Goal: Information Seeking & Learning: Check status

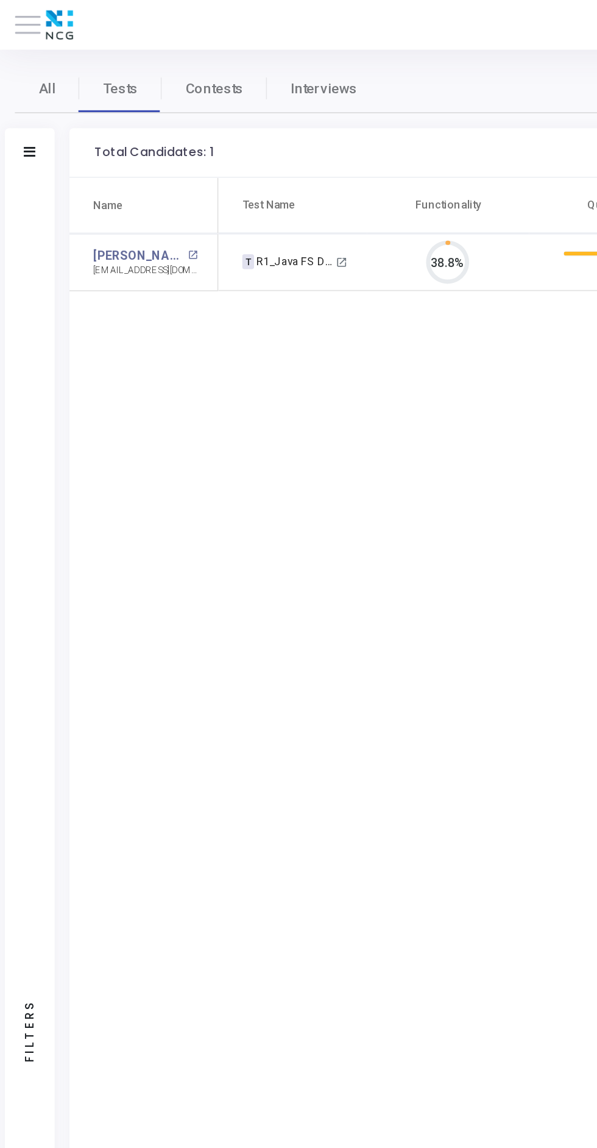
scroll to position [26, 31]
click at [13, 15] on span at bounding box center [17, 15] width 16 height 1
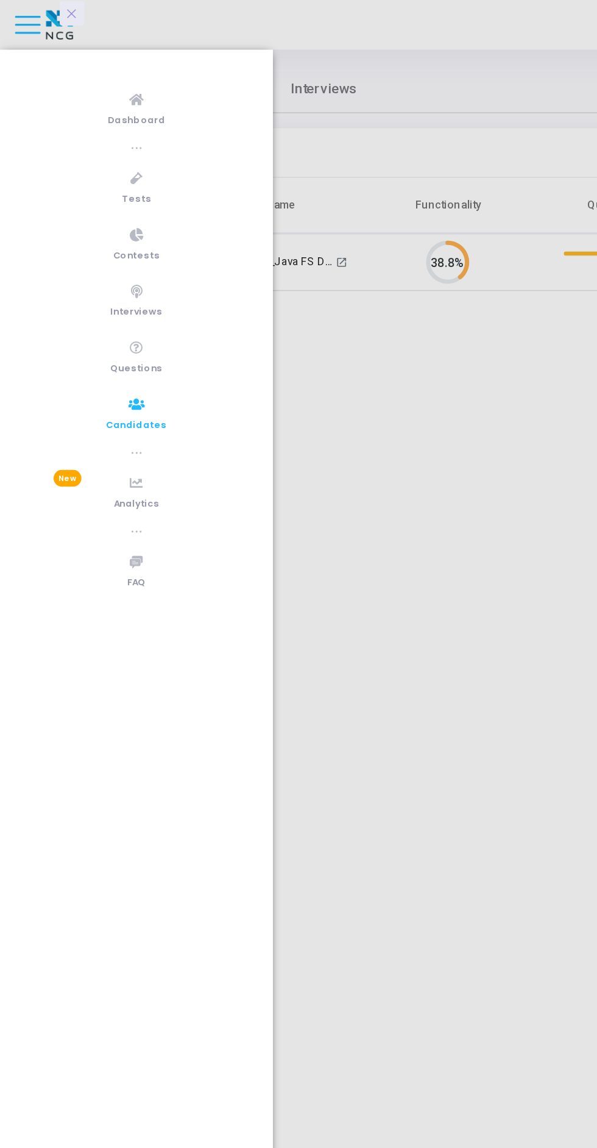
click at [79, 254] on icon at bounding box center [84, 248] width 10 height 15
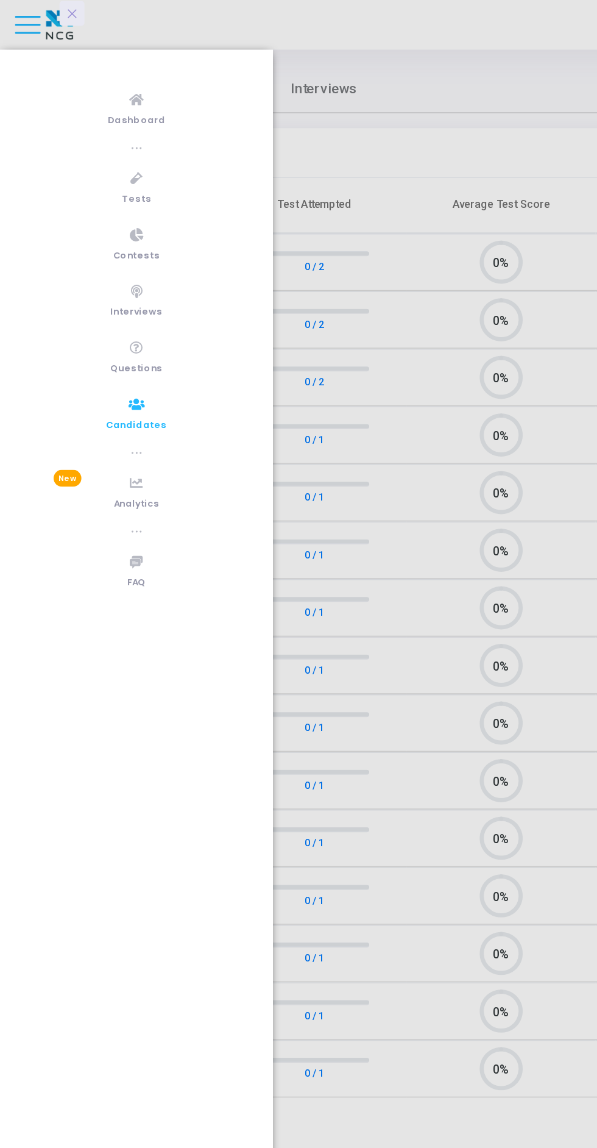
click at [267, 407] on div at bounding box center [298, 574] width 597 height 1148
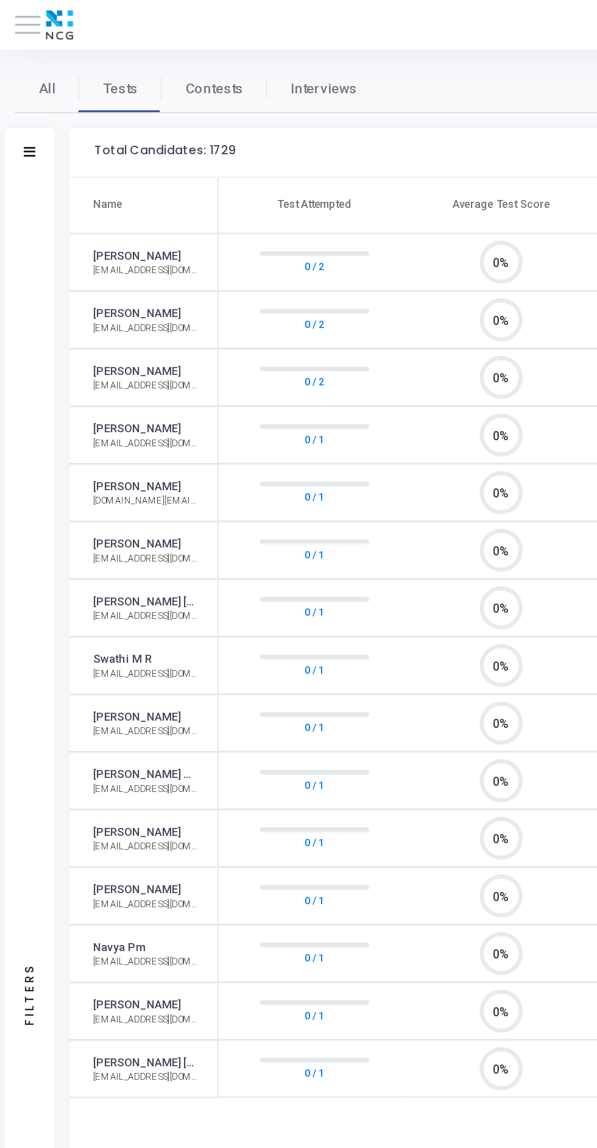
click at [18, 93] on icon at bounding box center [18, 93] width 7 height 6
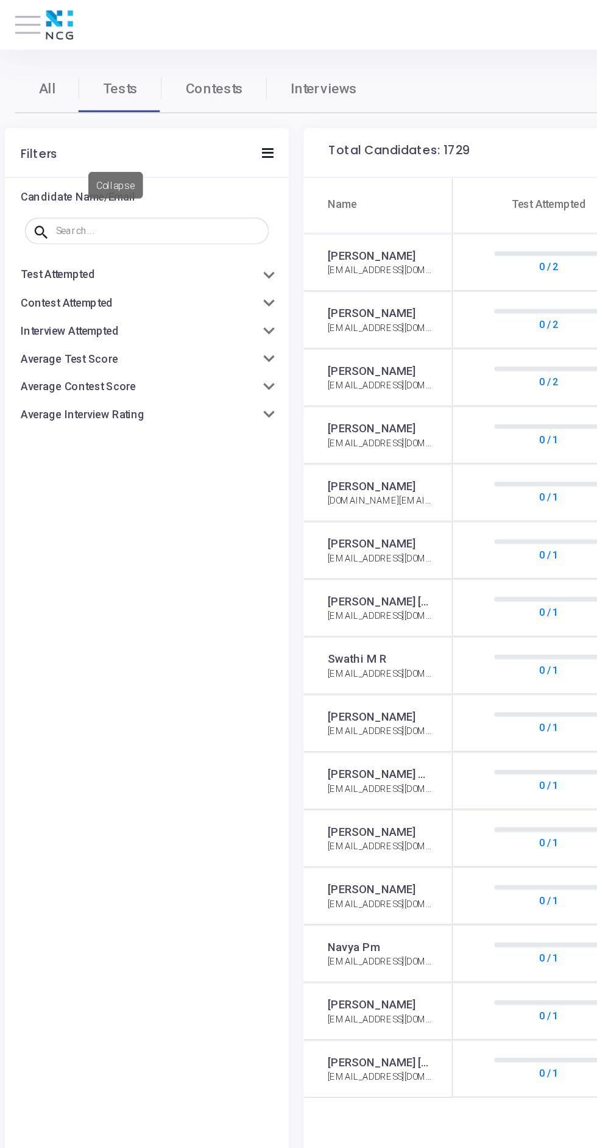
click at [55, 143] on input "text" at bounding box center [98, 141] width 126 height 7
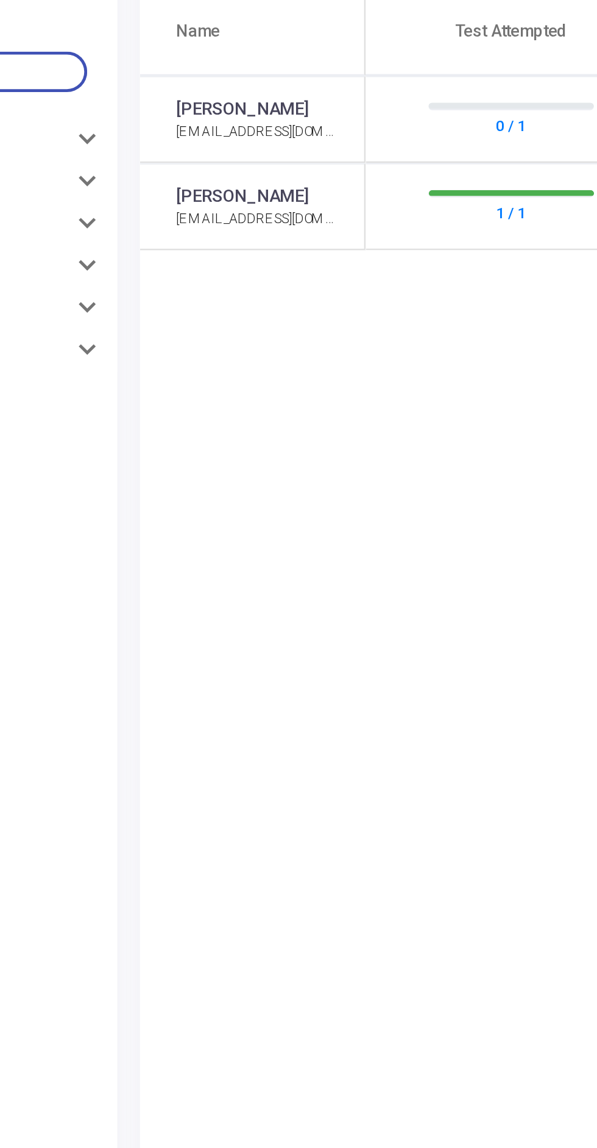
type input "[PERSON_NAME]"
click at [234, 160] on link "[PERSON_NAME]" at bounding box center [228, 157] width 54 height 10
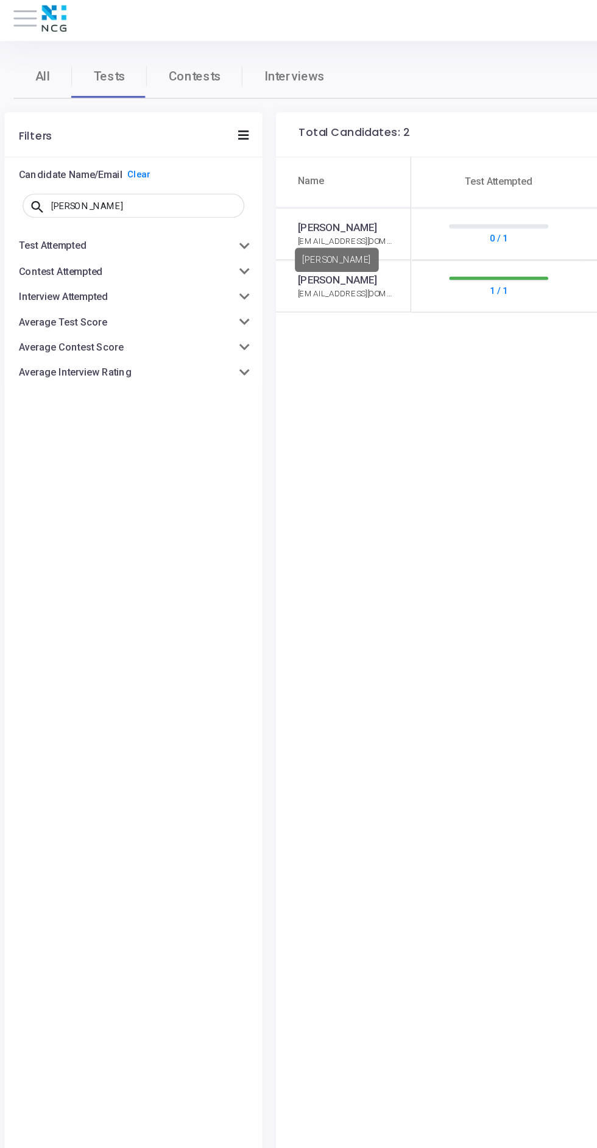
click at [338, 158] on link "0 / 1" at bounding box center [337, 162] width 12 height 11
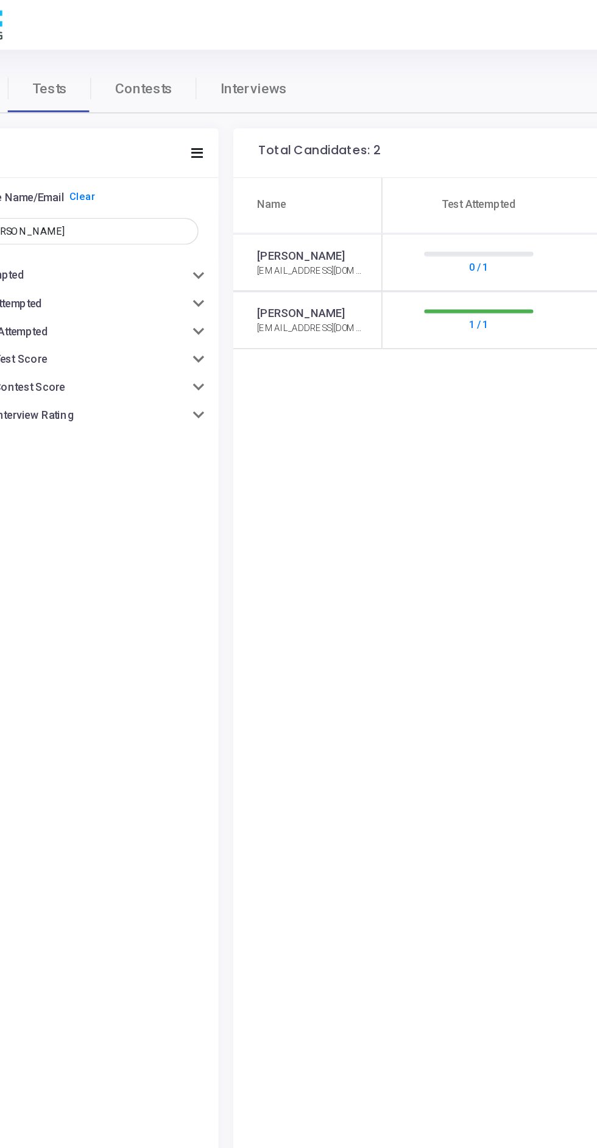
click at [343, 190] on div at bounding box center [337, 191] width 67 height 2
click at [346, 190] on div at bounding box center [337, 191] width 67 height 2
click at [331, 190] on div at bounding box center [337, 191] width 67 height 2
click at [343, 190] on div at bounding box center [337, 191] width 67 height 2
click at [345, 190] on div at bounding box center [337, 191] width 67 height 2
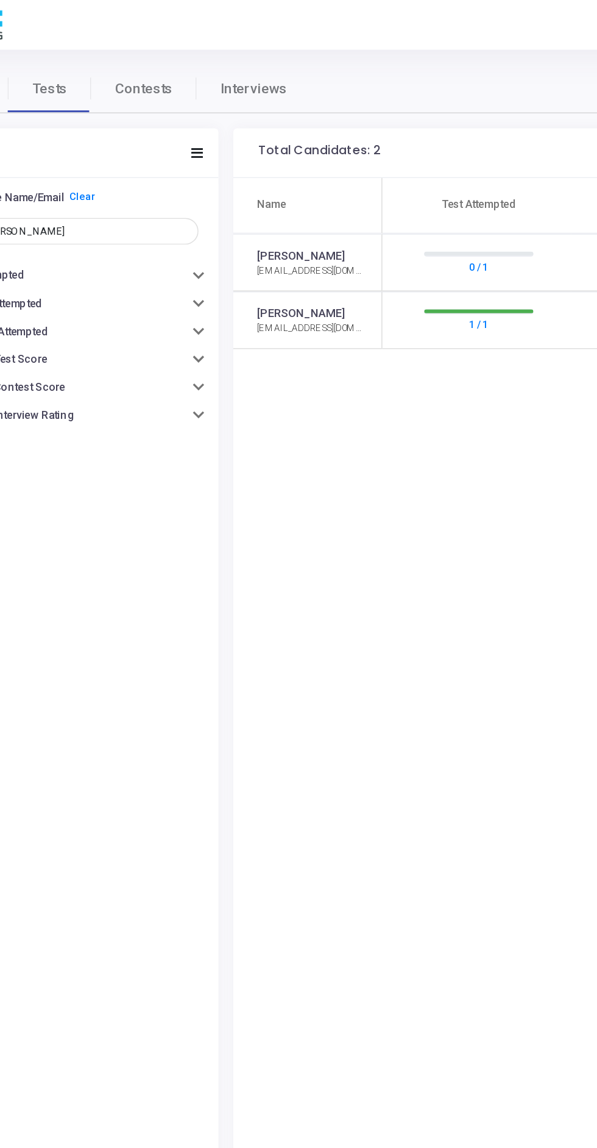
click at [338, 190] on div at bounding box center [337, 191] width 67 height 2
click at [340, 190] on div at bounding box center [337, 191] width 67 height 2
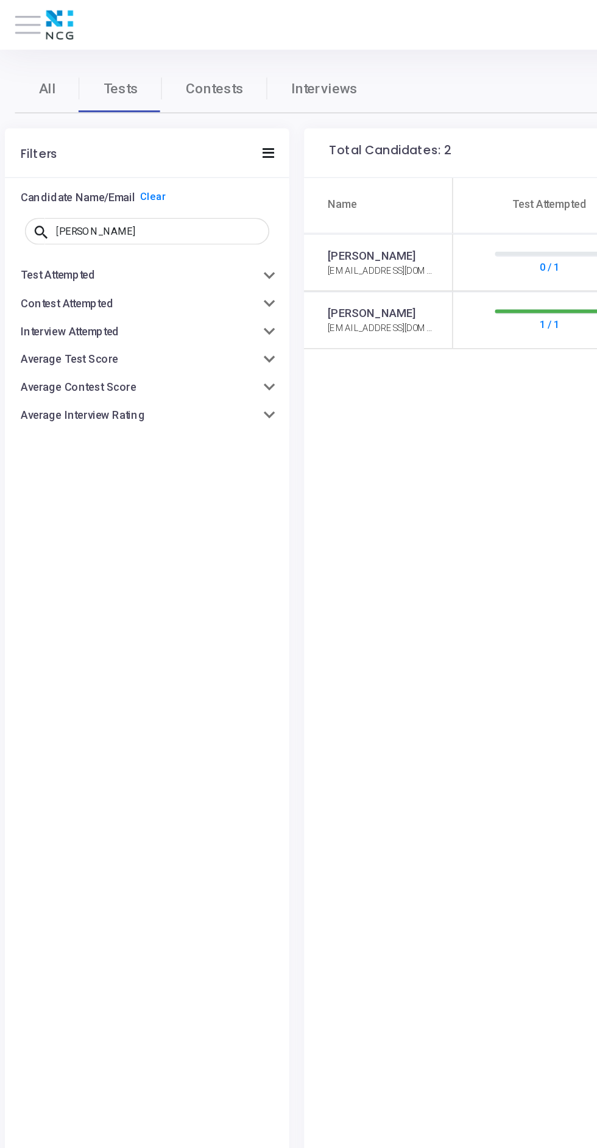
click at [165, 94] on icon at bounding box center [164, 94] width 7 height 6
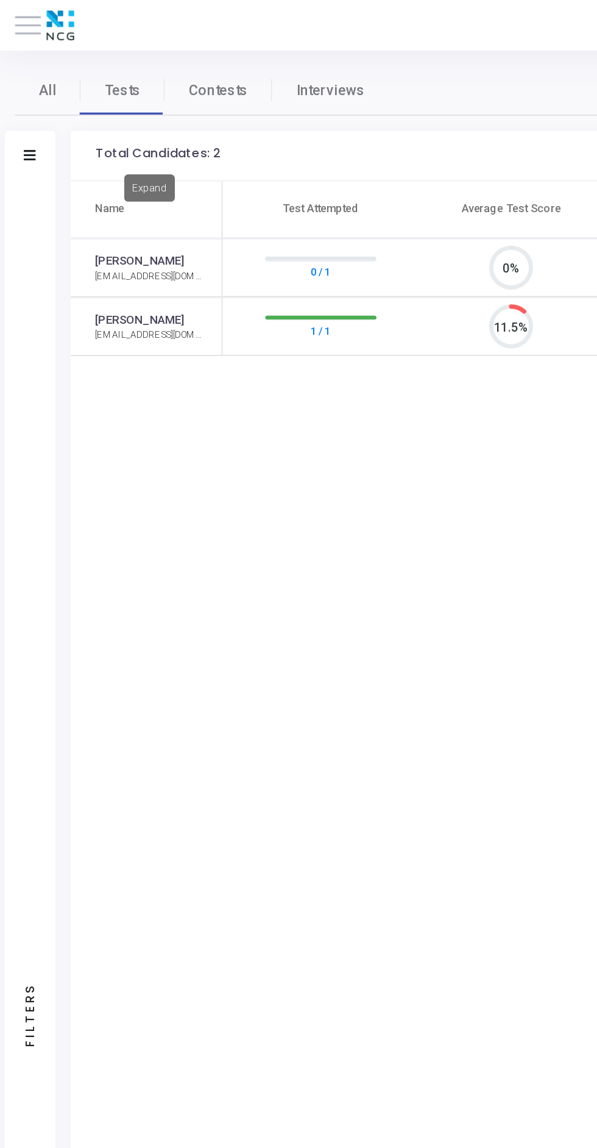
click at [198, 197] on link "1 / 1" at bounding box center [193, 198] width 12 height 11
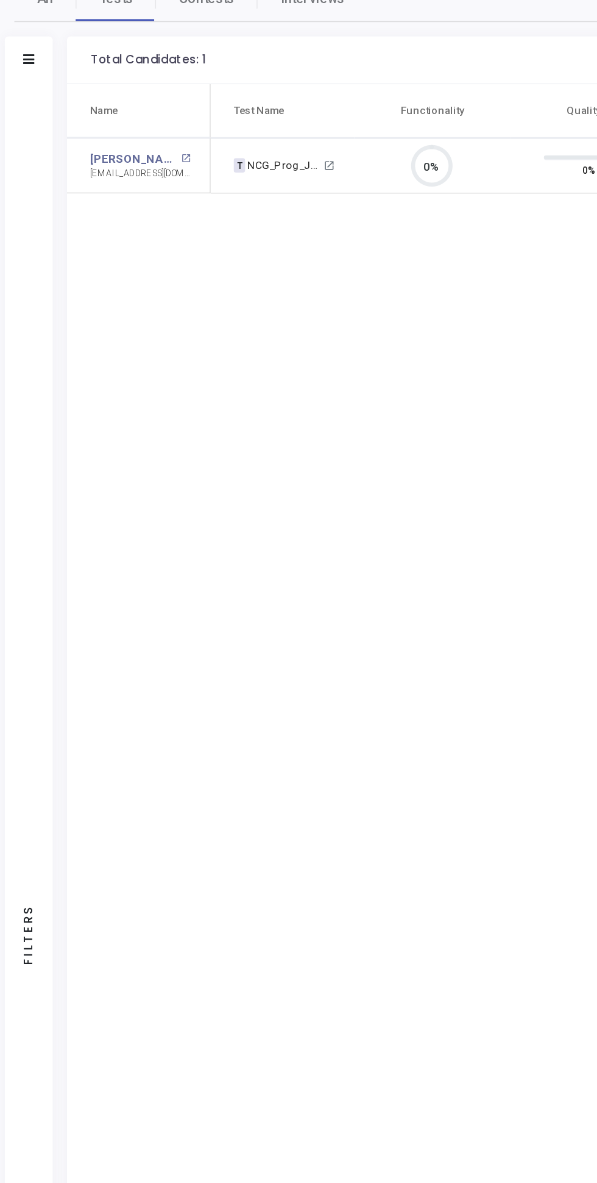
scroll to position [5, 5]
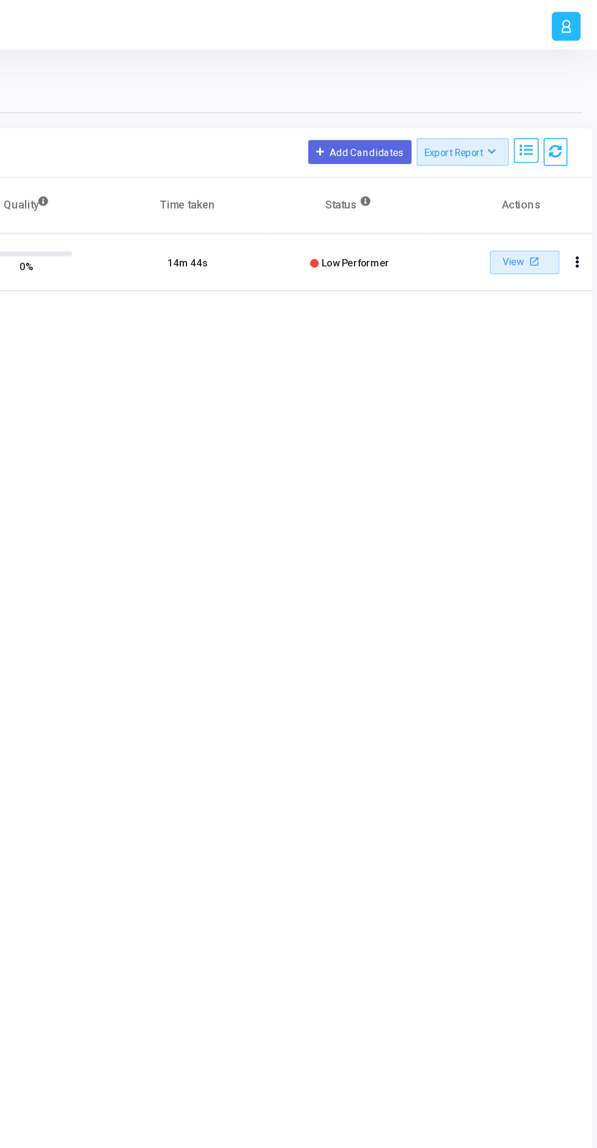
click at [560, 160] on mat-icon "open_in_new" at bounding box center [558, 160] width 9 height 9
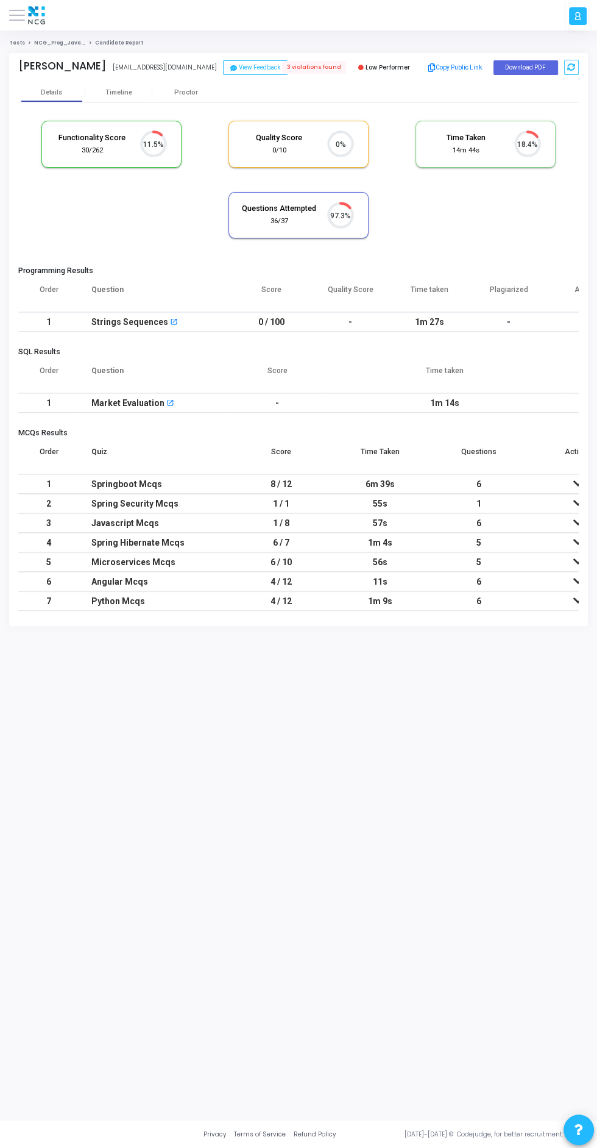
scroll to position [26, 31]
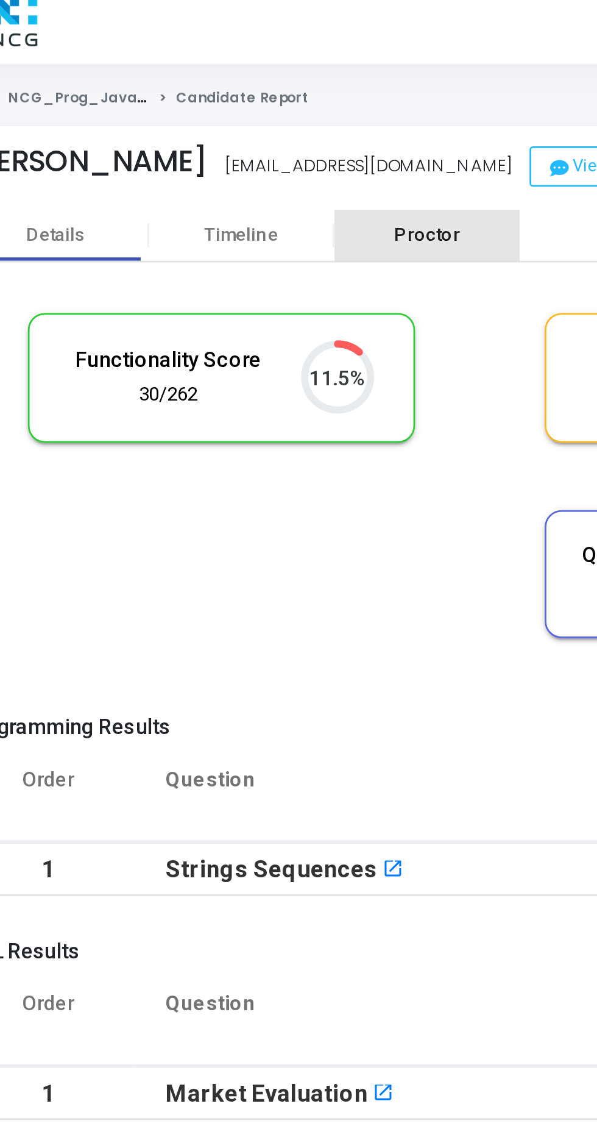
click at [194, 97] on div "Proctor" at bounding box center [185, 93] width 67 height 18
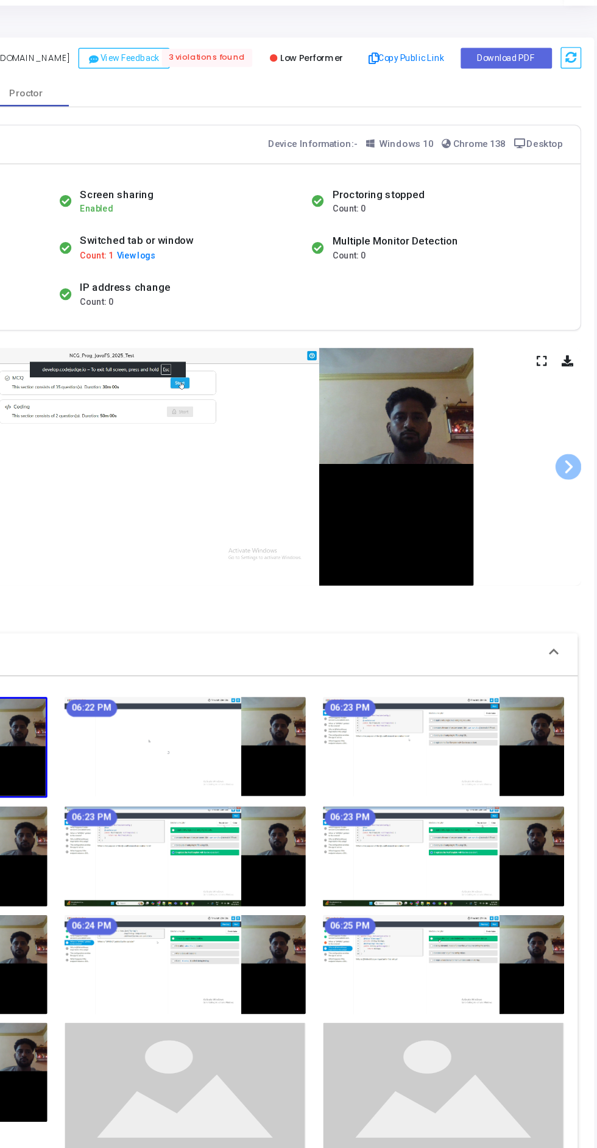
click at [475, 333] on img at bounding box center [298, 356] width 408 height 168
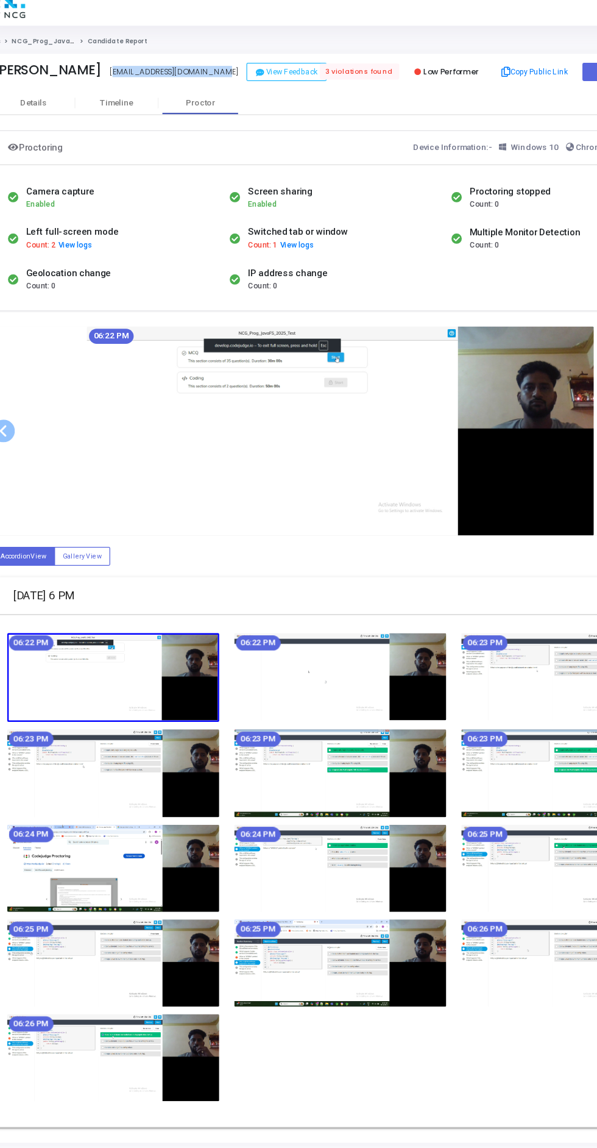
copy div "[EMAIL_ADDRESS][DOMAIN_NAME]"
